Goal: Task Accomplishment & Management: Manage account settings

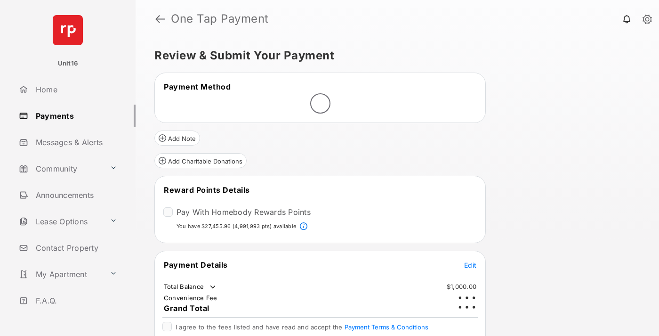
click at [470, 261] on span "Edit" at bounding box center [470, 265] width 12 height 8
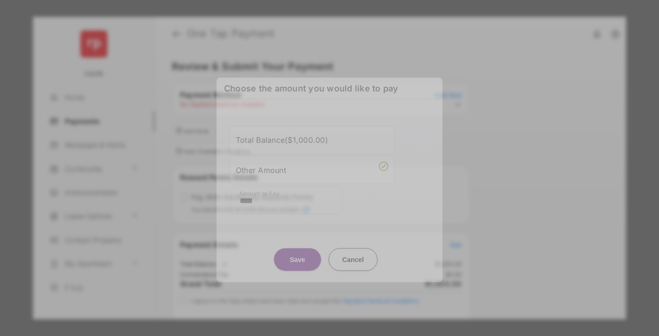
type input "****"
click at [298, 249] on button "Save" at bounding box center [297, 259] width 47 height 23
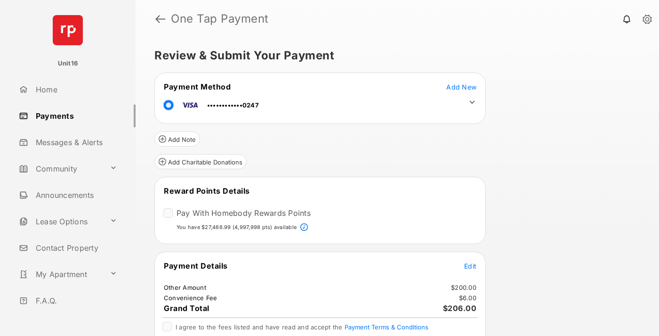
click at [472, 102] on icon at bounding box center [472, 102] width 8 height 8
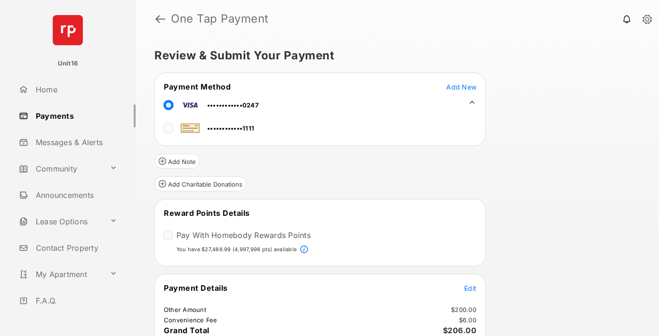
click at [470, 287] on span "Edit" at bounding box center [470, 288] width 12 height 8
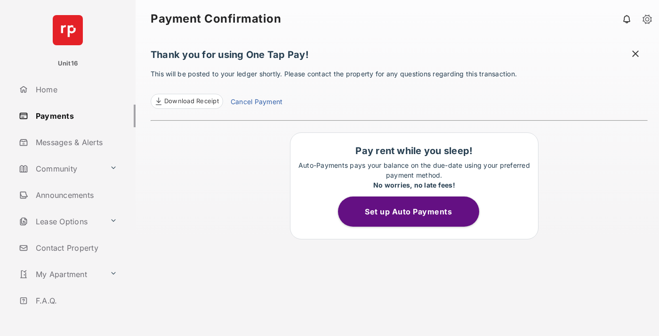
click at [256, 103] on link "Cancel Payment" at bounding box center [257, 103] width 52 height 12
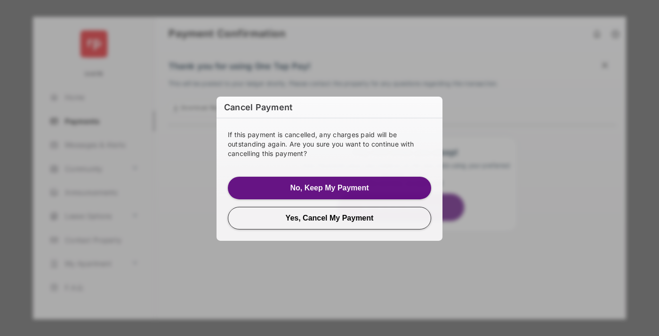
click at [330, 217] on button "Yes, Cancel My Payment" at bounding box center [329, 217] width 203 height 23
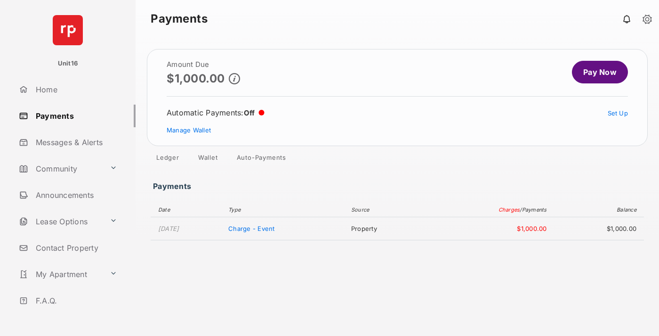
click at [189, 130] on link "Manage Wallet" at bounding box center [189, 130] width 44 height 8
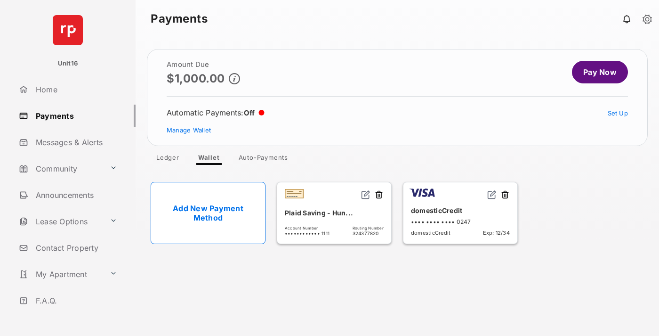
click at [505, 195] on button at bounding box center [505, 195] width 9 height 11
